Goal: Information Seeking & Learning: Learn about a topic

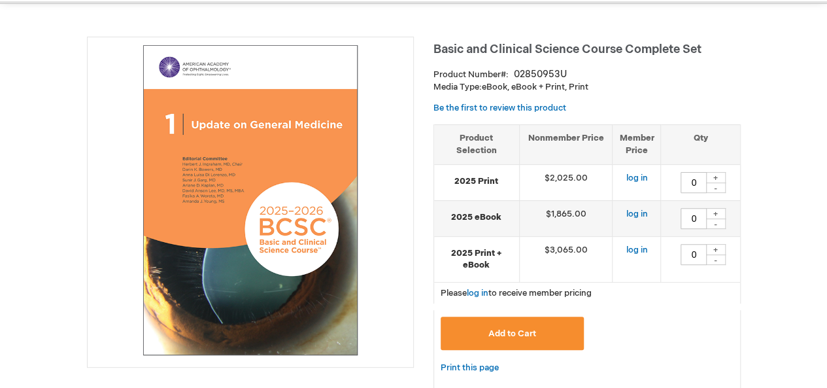
scroll to position [161, 0]
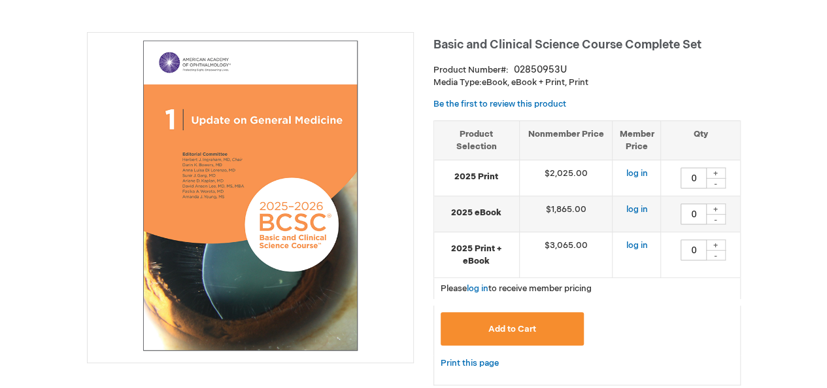
type input "0"
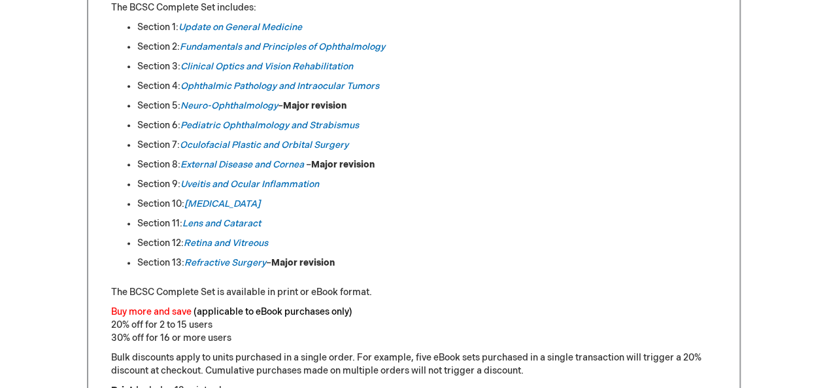
scroll to position [750, 0]
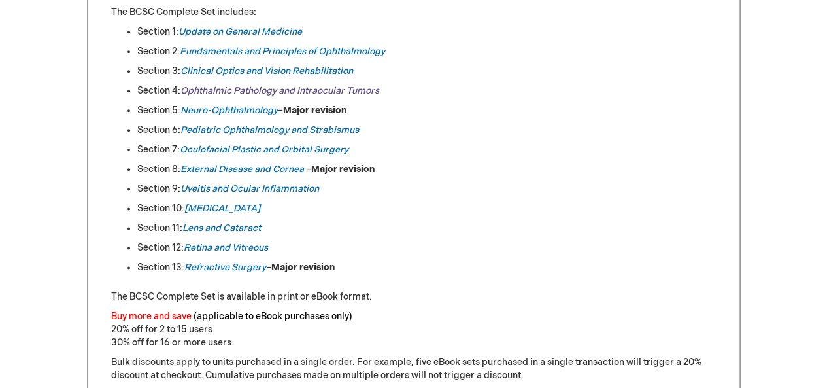
click at [203, 90] on em "Ophthalmic Pathology and Intraocular Tumors" at bounding box center [279, 90] width 199 height 11
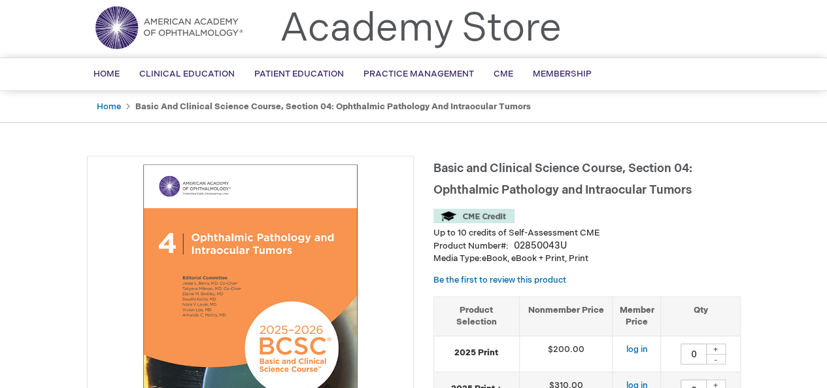
scroll to position [65, 0]
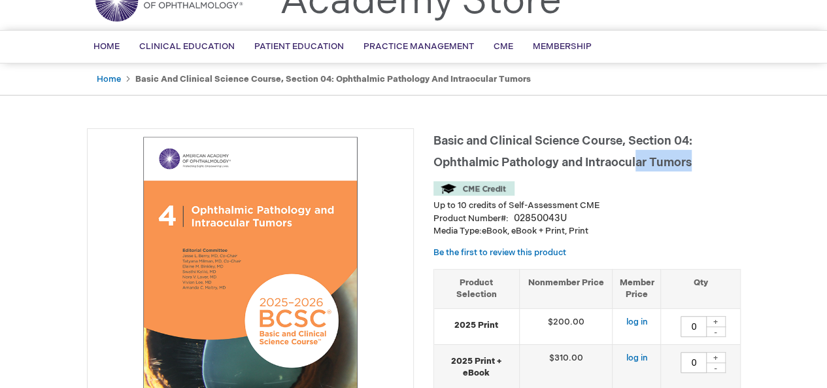
drag, startPoint x: 695, startPoint y: 165, endPoint x: 637, endPoint y: 159, distance: 57.9
click at [637, 159] on h1 "Basic and Clinical Science Course, Section 04: Ophthalmic Pathology and Intraoc…" at bounding box center [586, 149] width 307 height 43
click at [693, 165] on h1 "Basic and Clinical Science Course, Section 04: Ophthalmic Pathology and Intraoc…" at bounding box center [586, 149] width 307 height 43
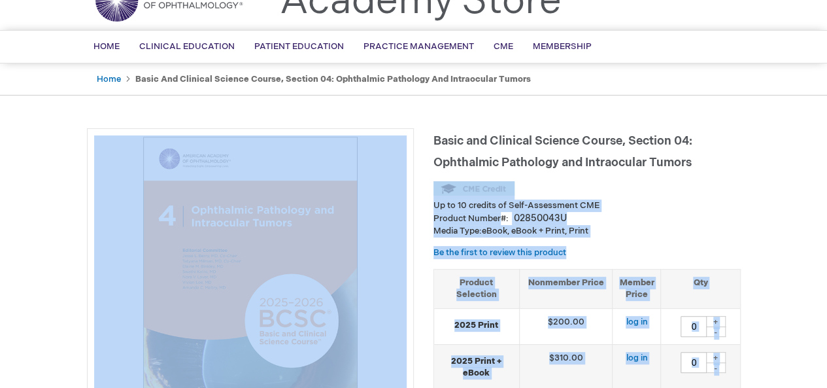
drag, startPoint x: 672, startPoint y: 163, endPoint x: 430, endPoint y: 141, distance: 243.5
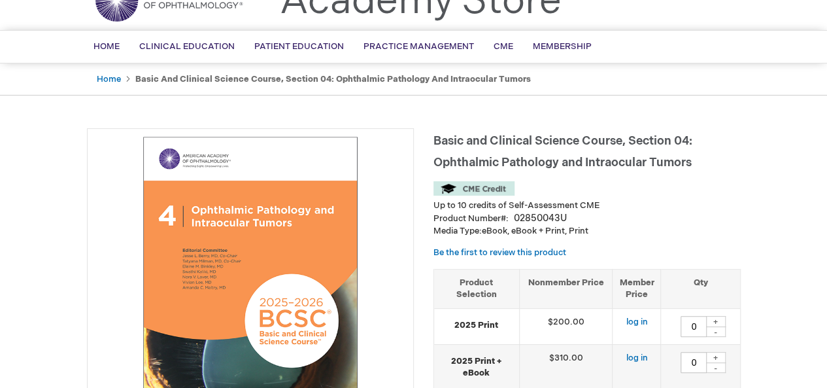
click at [580, 167] on span "Basic and Clinical Science Course, Section 04: Ophthalmic Pathology and Intraoc…" at bounding box center [562, 151] width 259 height 35
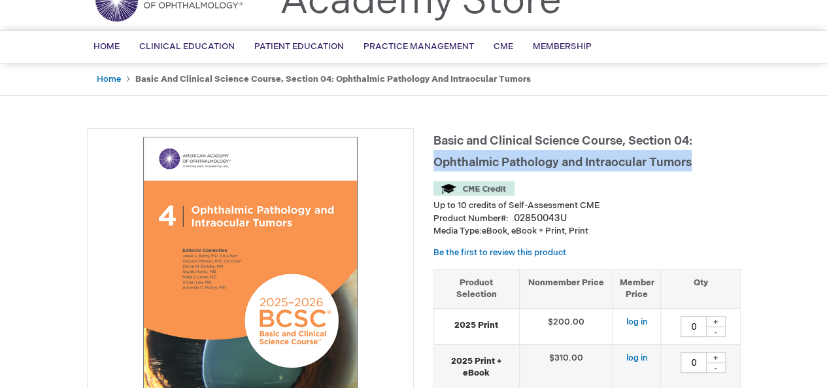
drag, startPoint x: 691, startPoint y: 163, endPoint x: 437, endPoint y: 162, distance: 254.9
click at [437, 162] on span "Basic and Clinical Science Course, Section 04: Ophthalmic Pathology and Intraoc…" at bounding box center [562, 151] width 259 height 35
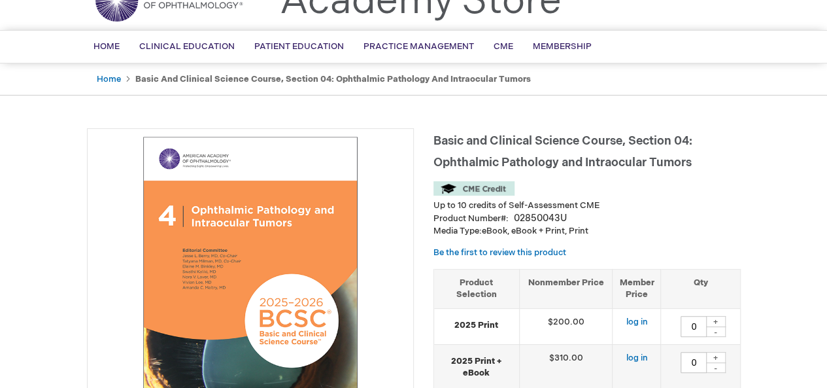
click at [691, 163] on h1 "Basic and Clinical Science Course, Section 04: Ophthalmic Pathology and Intraoc…" at bounding box center [586, 149] width 307 height 43
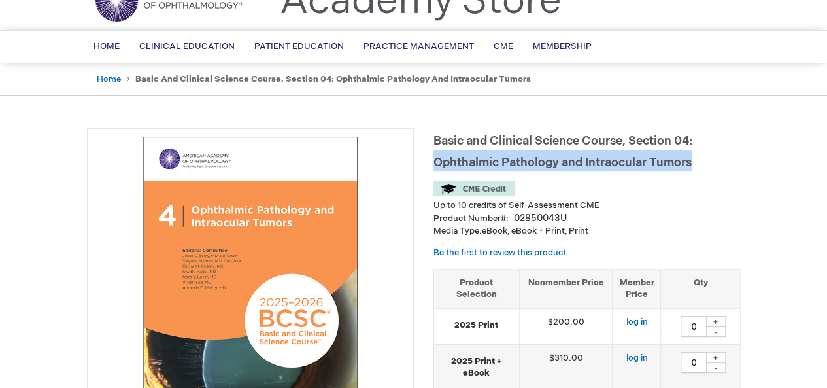
drag, startPoint x: 693, startPoint y: 161, endPoint x: 435, endPoint y: 158, distance: 258.2
click at [435, 157] on h1 "Basic and Clinical Science Course, Section 04: Ophthalmic Pathology and Intraoc…" at bounding box center [586, 149] width 307 height 43
copy span "Ophthalmic Pathology and Intraocular Tumors"
